Goal: Contribute content: Add original content to the website for others to see

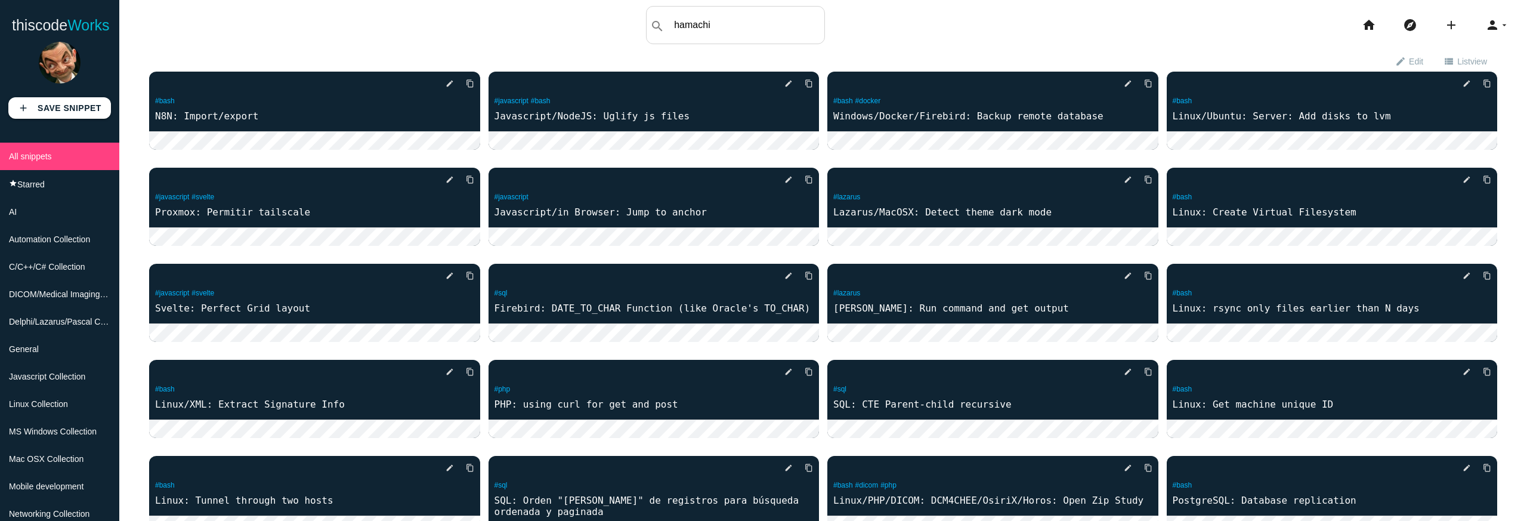
type input "hamachi"
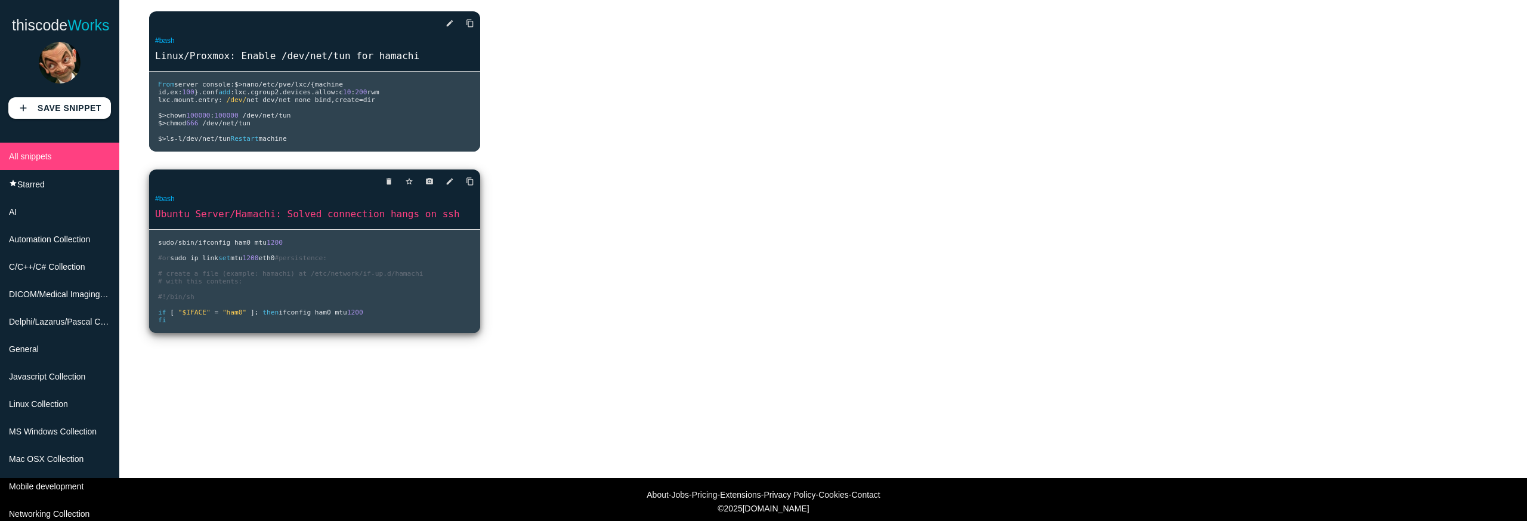
scroll to position [103, 0]
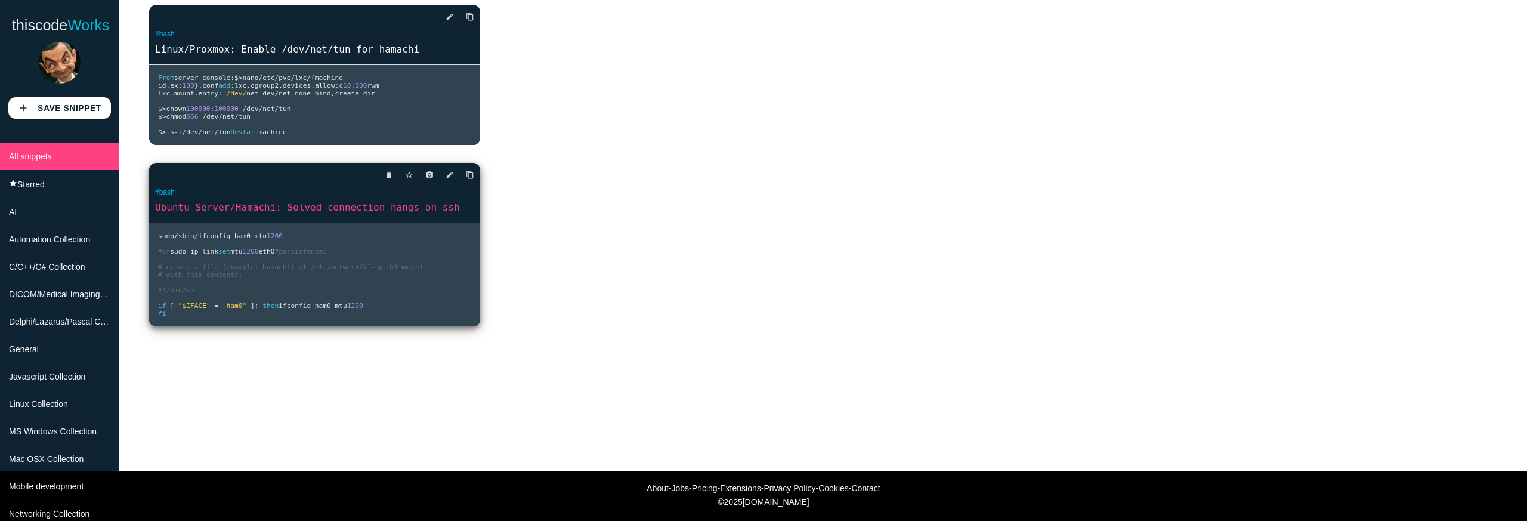
click at [357, 214] on link "Ubuntu Server/Hamachi: Solved connection hangs on ssh" at bounding box center [314, 207] width 331 height 14
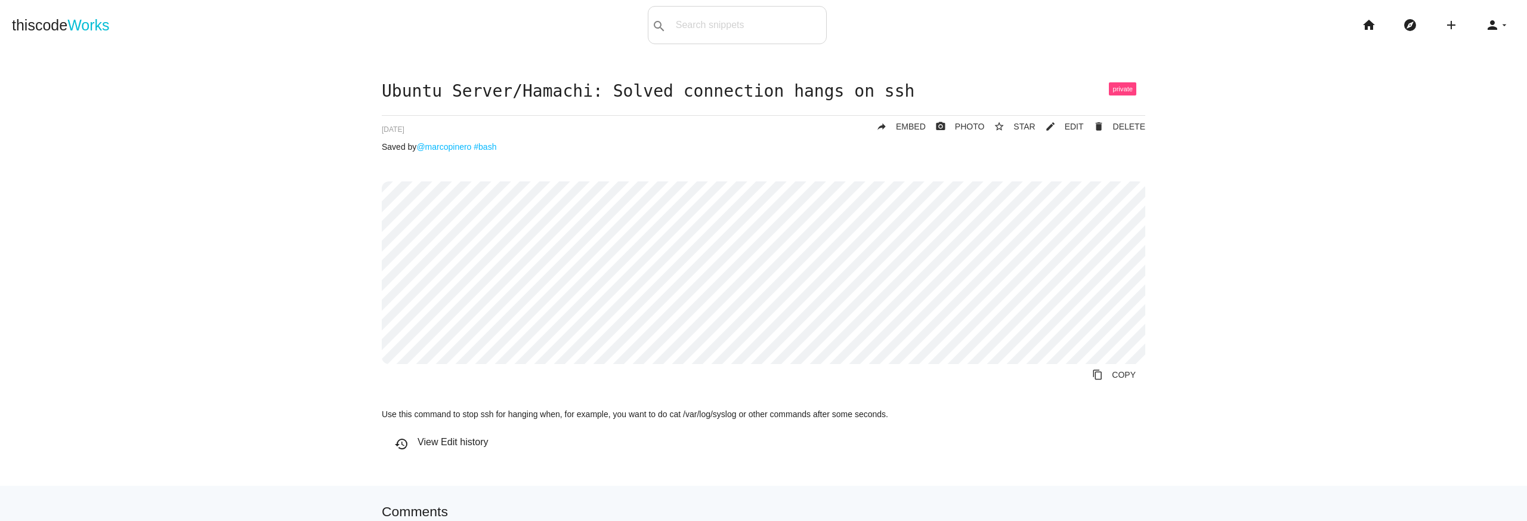
click at [969, 177] on div "Ubuntu Server/Hamachi: Solved connection hangs on ssh delete DELETE mode_edit E…" at bounding box center [764, 271] width 764 height 379
click at [1065, 128] on span "EDIT" at bounding box center [1074, 127] width 19 height 10
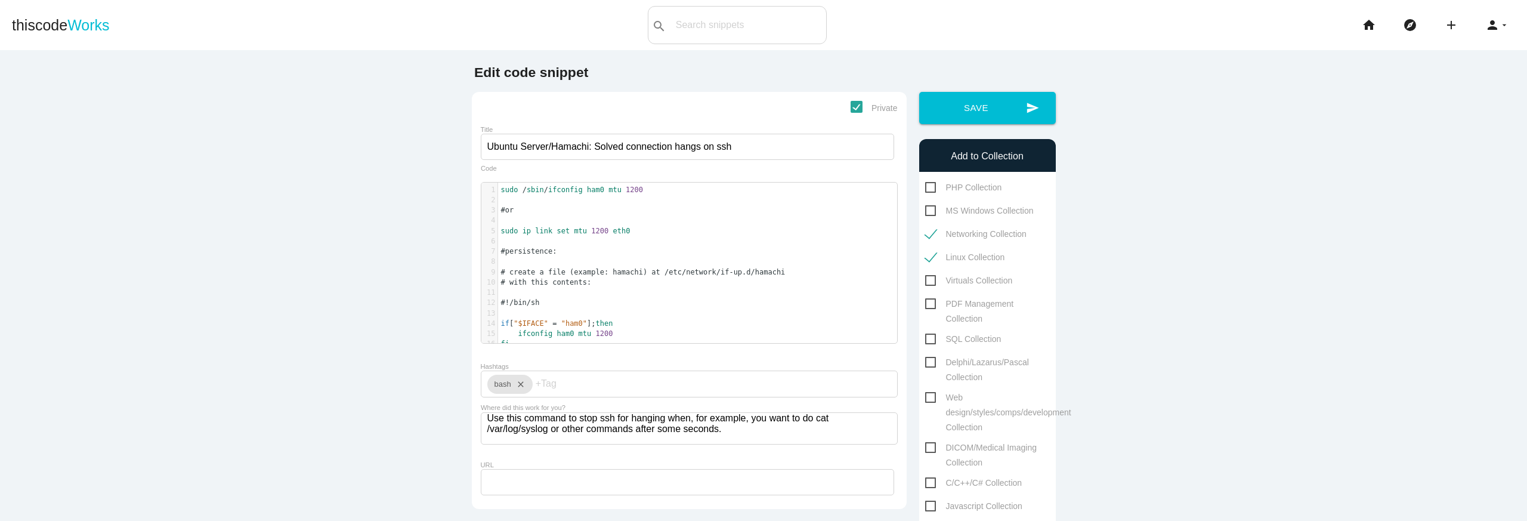
click at [628, 230] on pre "sudo ip link set mtu 1200 eth0" at bounding box center [702, 231] width 408 height 10
type textarea "ma"
type textarea "ham0"
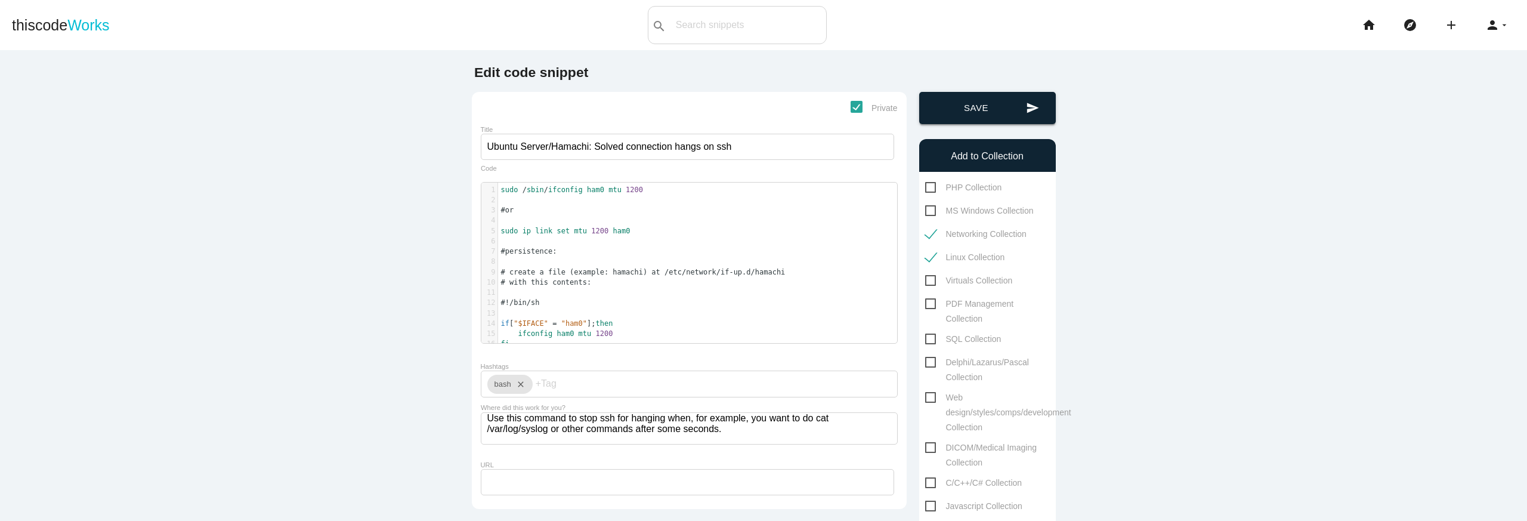
click at [972, 119] on button "send Save" at bounding box center [987, 108] width 137 height 32
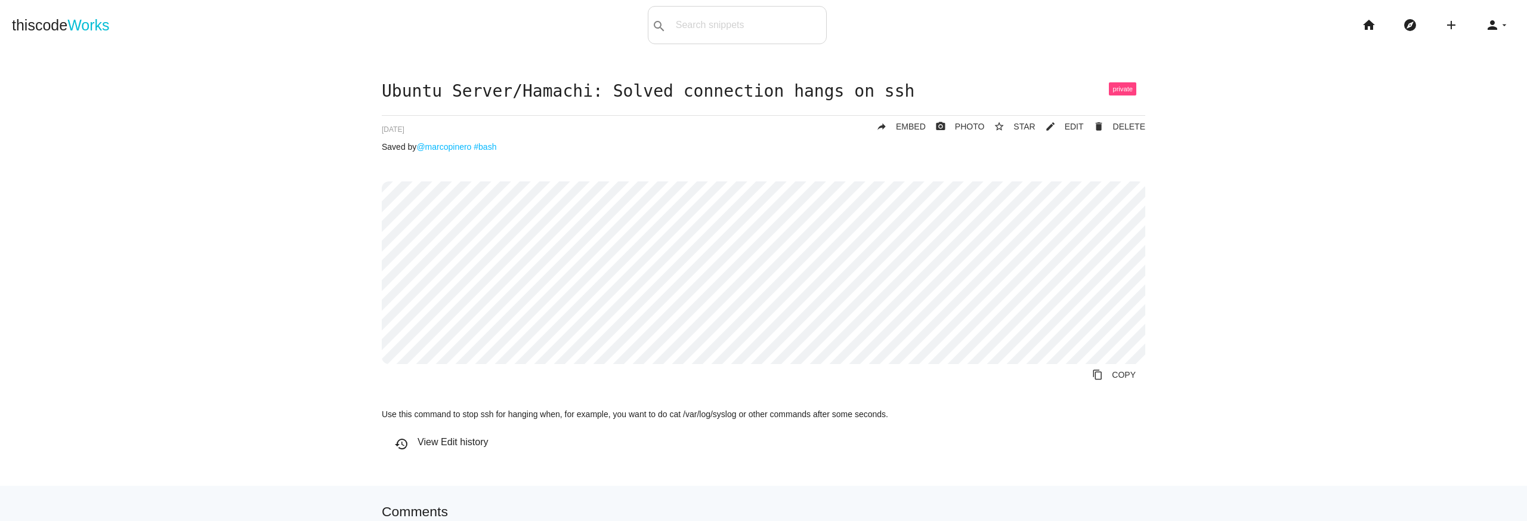
click at [1120, 91] on span at bounding box center [1122, 88] width 27 height 13
click at [1060, 128] on link "mode_edit EDIT" at bounding box center [1060, 126] width 48 height 21
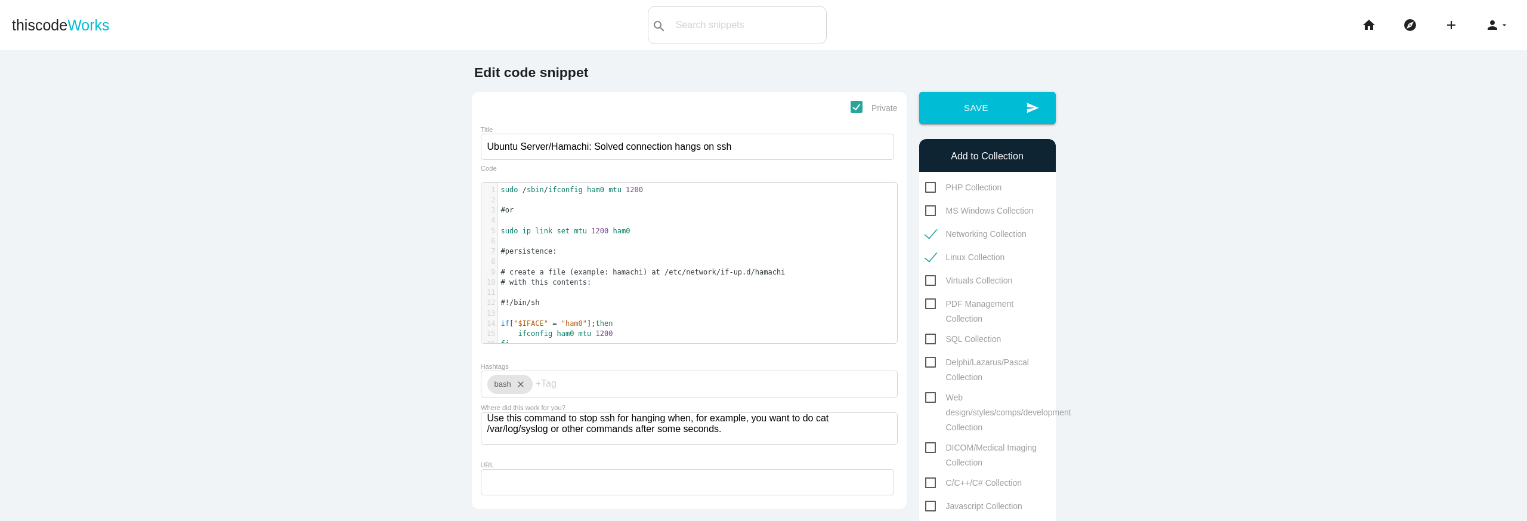
click at [851, 109] on span "Private" at bounding box center [874, 108] width 47 height 15
click at [851, 109] on input "Private" at bounding box center [855, 105] width 8 height 8
click at [852, 109] on span "Private" at bounding box center [874, 108] width 47 height 15
click at [852, 109] on input "Private" at bounding box center [855, 105] width 8 height 8
checkbox input "true"
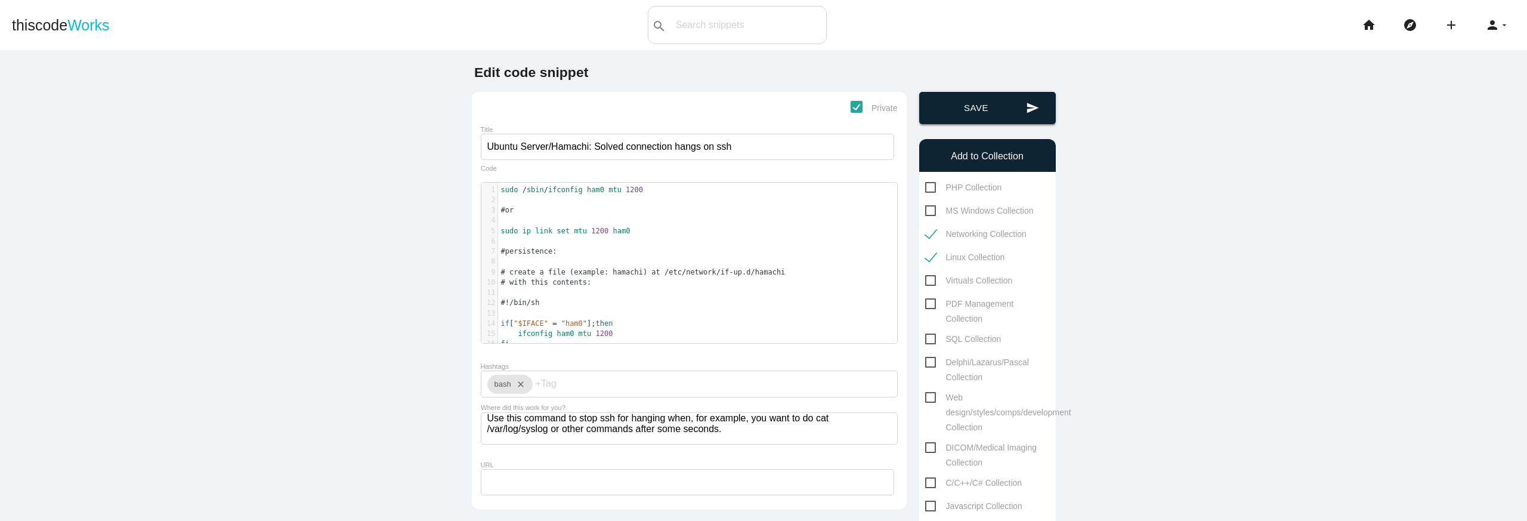
click at [942, 118] on button "send Save" at bounding box center [987, 108] width 137 height 32
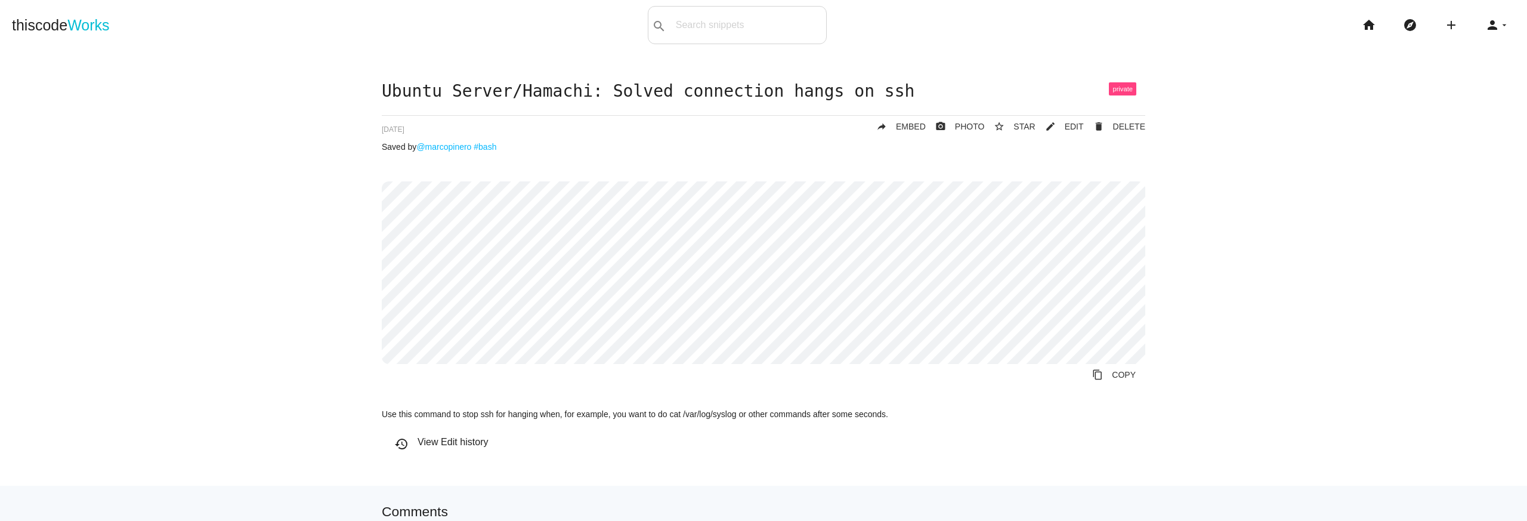
click at [1296, 111] on div "Ubuntu Server/Hamachi: Solved connection hangs on ssh delete DELETE mode_edit E…" at bounding box center [763, 283] width 1503 height 403
click at [1115, 92] on span at bounding box center [1122, 88] width 27 height 13
click at [1062, 123] on link "mode_edit EDIT" at bounding box center [1060, 126] width 48 height 21
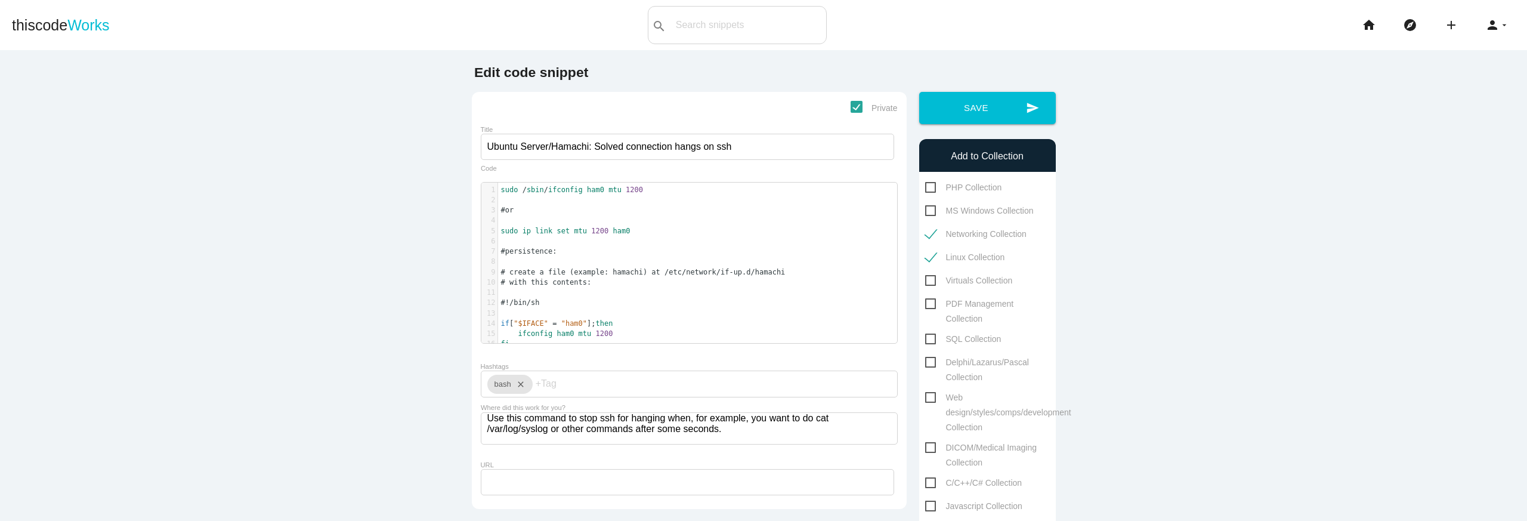
click at [870, 110] on span "Private" at bounding box center [874, 108] width 47 height 15
click at [858, 109] on input "Private" at bounding box center [855, 105] width 8 height 8
checkbox input "false"
click at [947, 115] on button "send Save" at bounding box center [987, 108] width 137 height 32
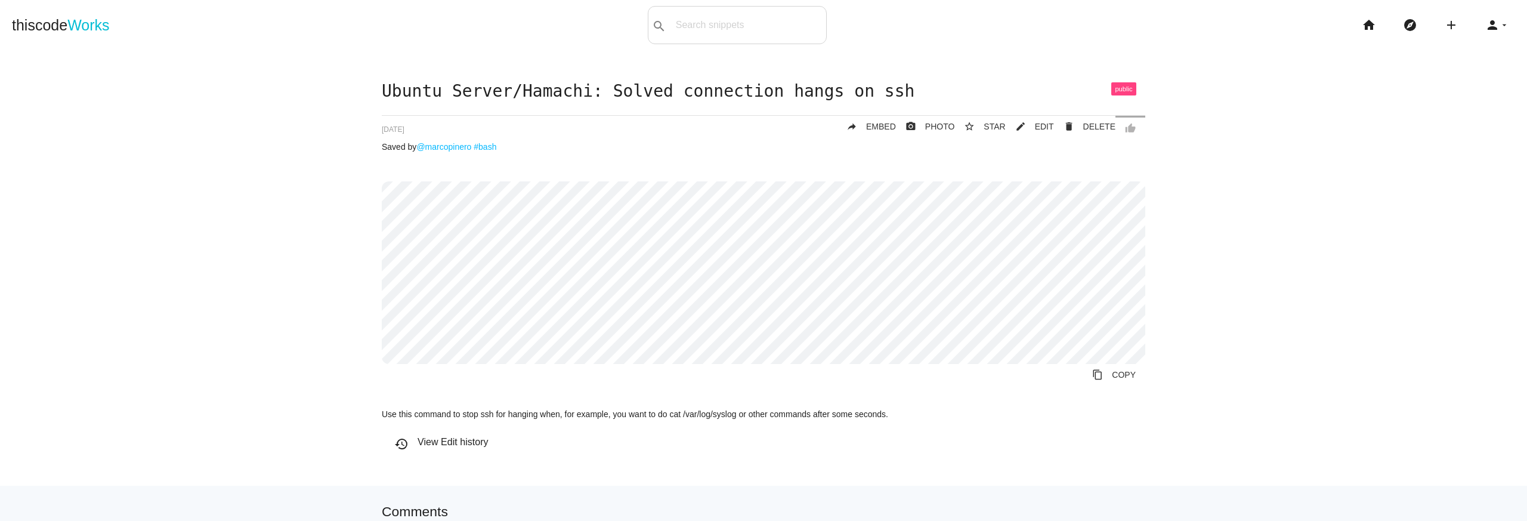
click at [919, 474] on div "Ubuntu Server/Hamachi: Solved connection hangs on ssh thumb_up delete DELETE mo…" at bounding box center [763, 283] width 1503 height 403
